Goal: Task Accomplishment & Management: Manage account settings

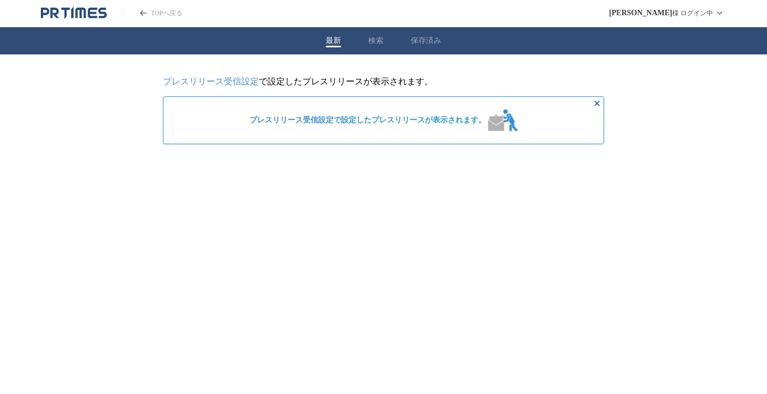
click at [240, 78] on link "プレスリリース受信設定" at bounding box center [211, 81] width 96 height 9
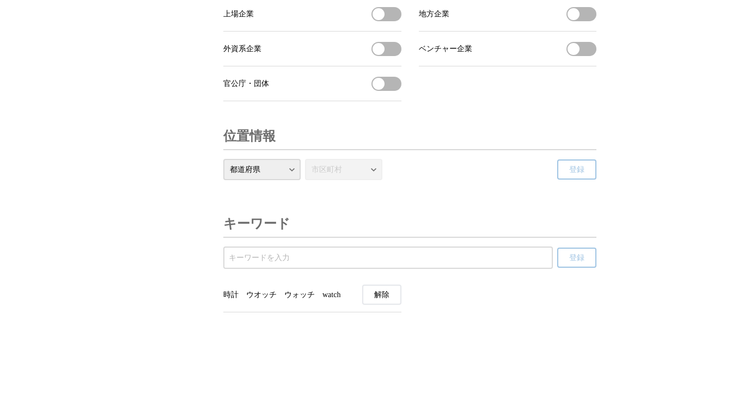
scroll to position [3754, 0]
click at [382, 293] on span "解除" at bounding box center [381, 295] width 15 height 10
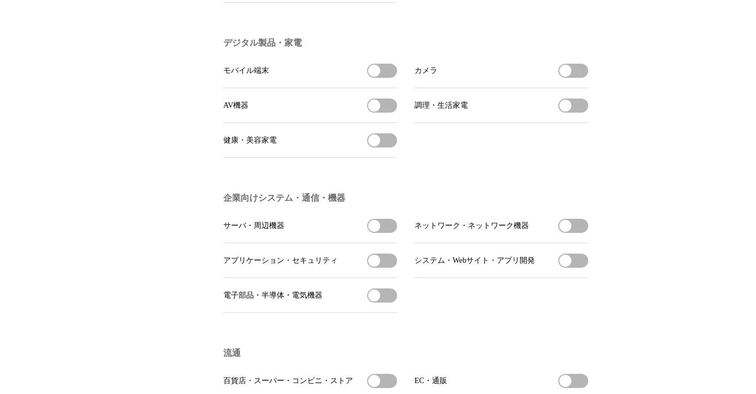
scroll to position [0, 0]
